Goal: Check status: Check status

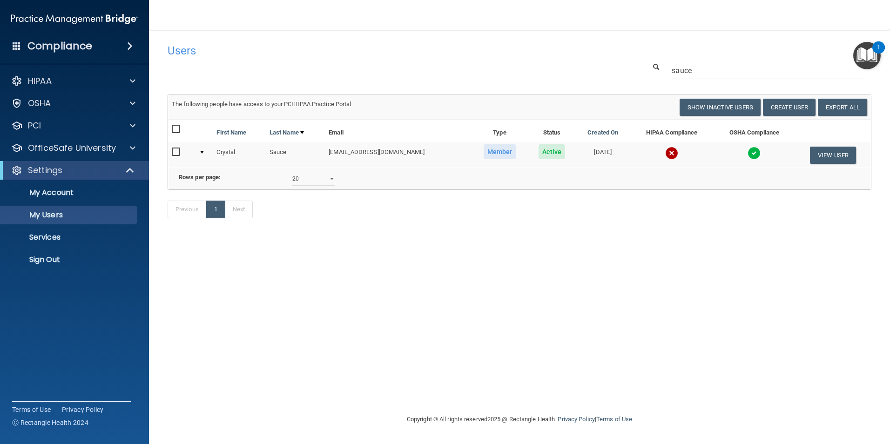
select select "20"
click at [665, 152] on img at bounding box center [671, 153] width 13 height 13
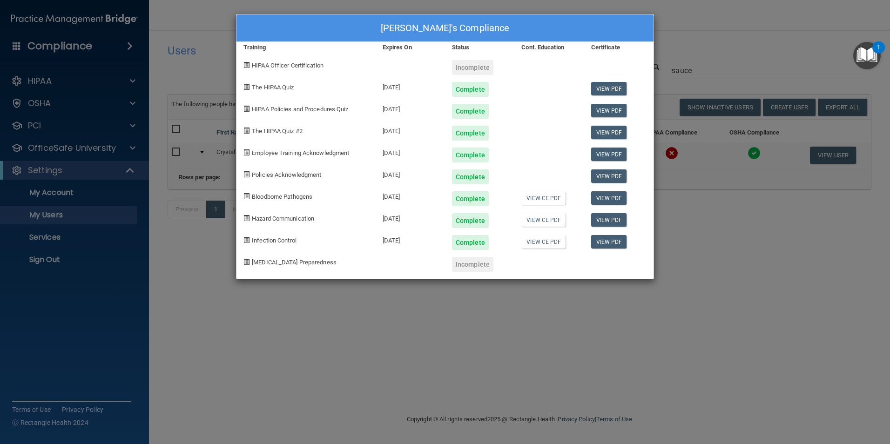
click at [777, 243] on div "Crystal Sauce's Compliance Training Expires On Status Cont. Education Certifica…" at bounding box center [445, 222] width 890 height 444
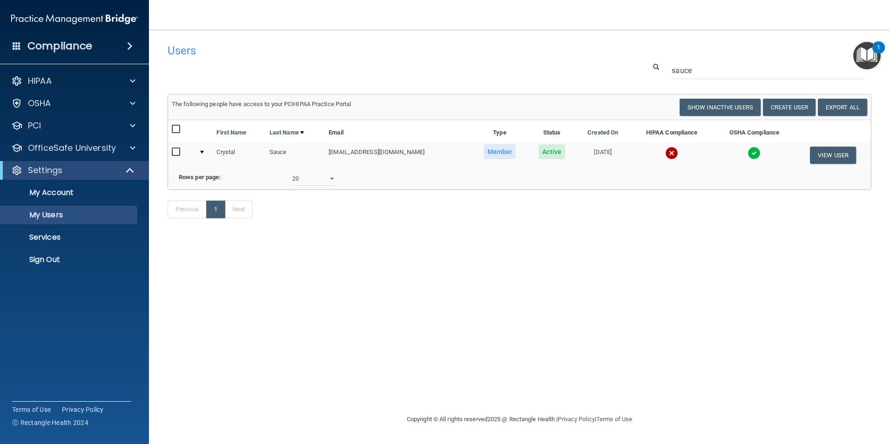
click at [667, 157] on img at bounding box center [671, 153] width 13 height 13
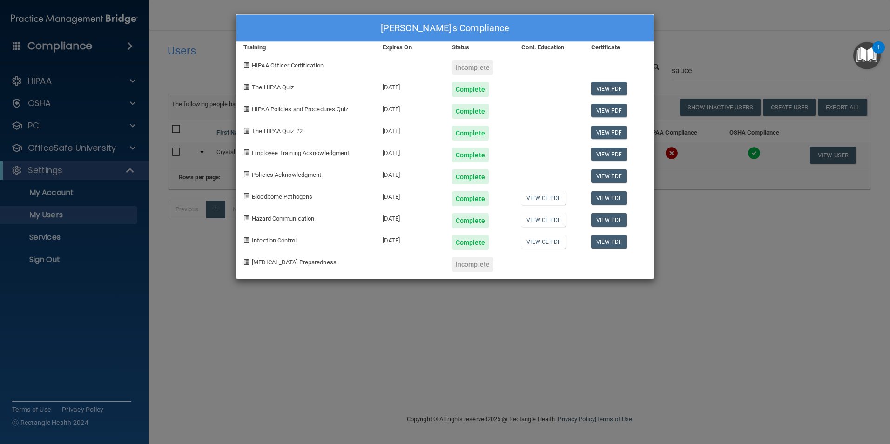
click at [698, 231] on div "Crystal Sauce's Compliance Training Expires On Status Cont. Education Certifica…" at bounding box center [445, 222] width 890 height 444
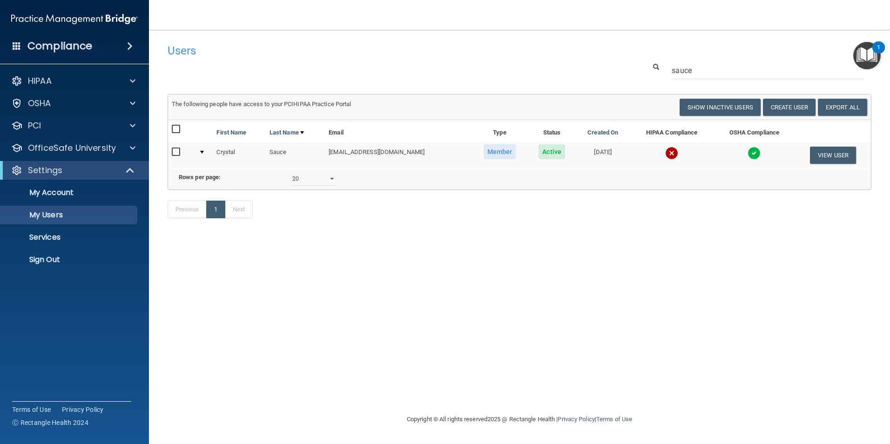
click at [666, 152] on img at bounding box center [671, 153] width 13 height 13
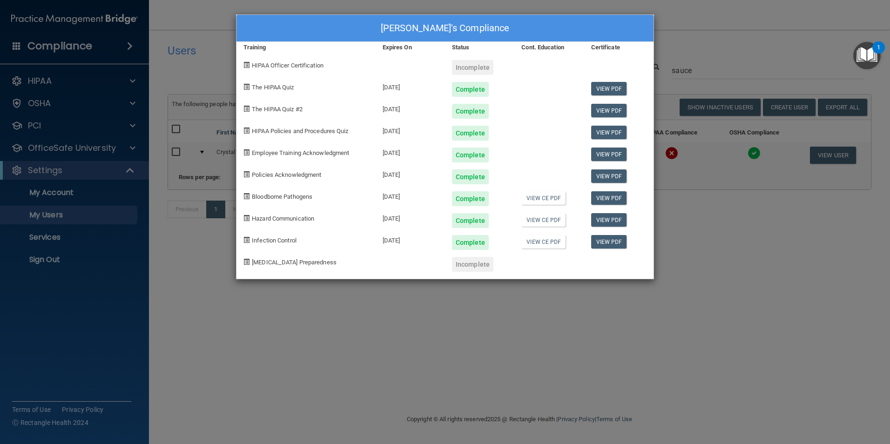
click at [721, 297] on div "Crystal Sauce's Compliance Training Expires On Status Cont. Education Certifica…" at bounding box center [445, 222] width 890 height 444
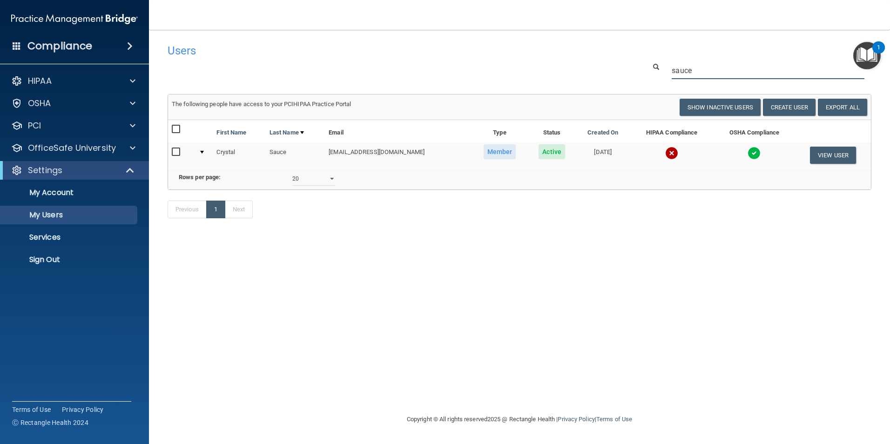
click at [731, 73] on input "sauce" at bounding box center [768, 70] width 193 height 17
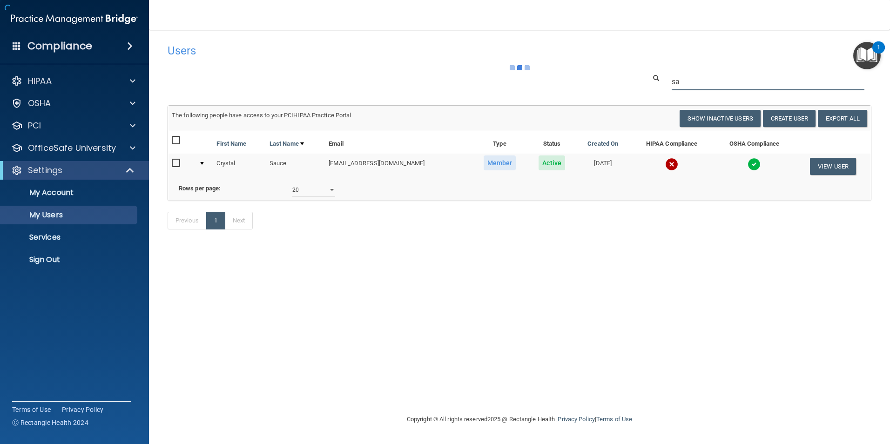
type input "s"
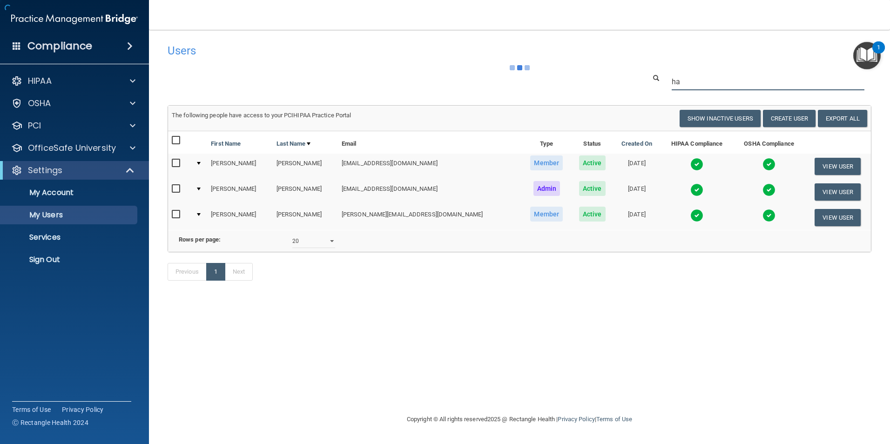
type input "h"
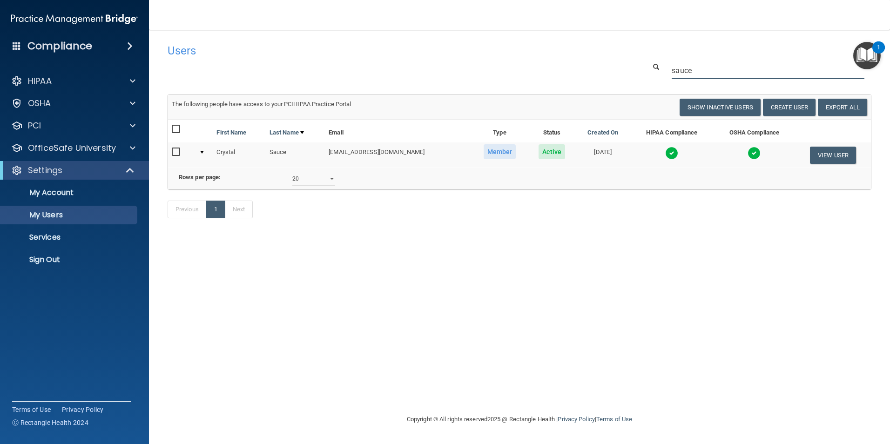
type input "sauce"
click at [670, 150] on img at bounding box center [671, 153] width 13 height 13
